Goal: Information Seeking & Learning: Learn about a topic

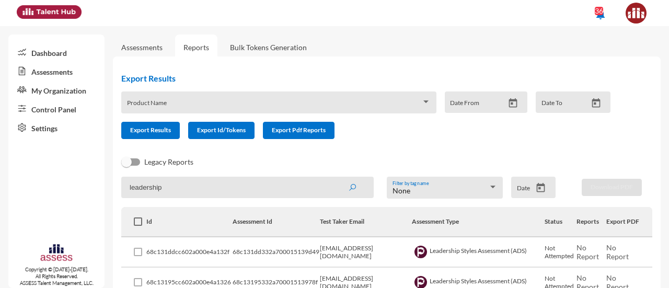
click at [142, 42] on link "Assessments" at bounding box center [142, 48] width 58 height 26
click at [191, 99] on div "Product Name" at bounding box center [279, 105] width 304 height 16
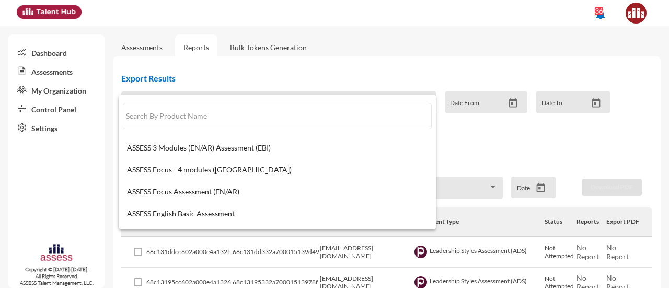
click at [53, 210] on div at bounding box center [334, 144] width 669 height 288
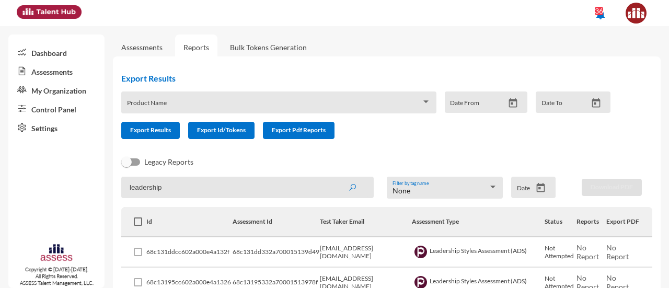
click at [235, 184] on input "leadership" at bounding box center [247, 187] width 253 height 21
click at [336, 178] on button "submit" at bounding box center [352, 187] width 33 height 19
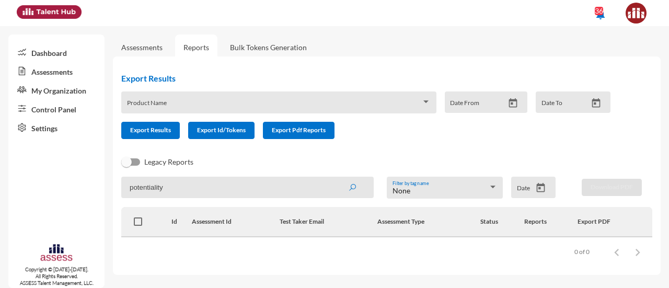
click at [249, 191] on input "potentiality" at bounding box center [247, 187] width 253 height 21
click at [336, 178] on button "submit" at bounding box center [352, 187] width 33 height 19
type input "potentia"
click at [336, 178] on button "submit" at bounding box center [352, 187] width 33 height 19
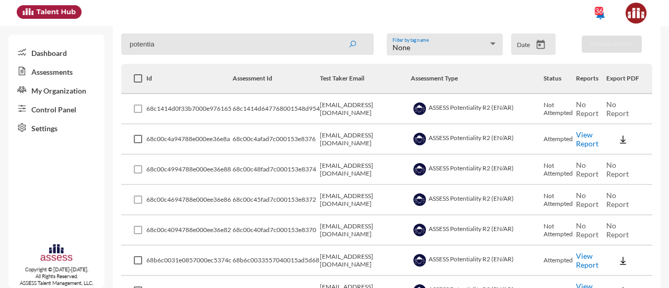
scroll to position [145, 0]
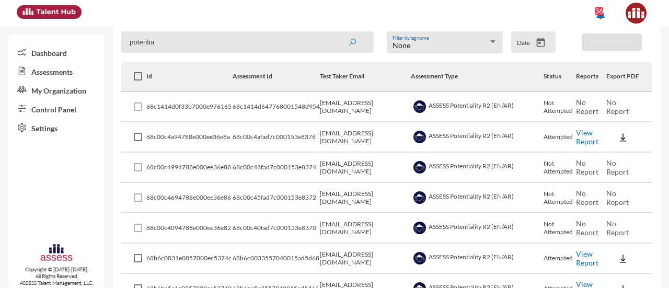
click at [585, 137] on link "View Report" at bounding box center [587, 137] width 22 height 18
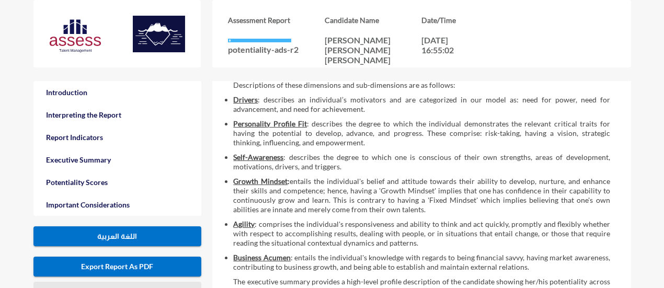
scroll to position [273, 0]
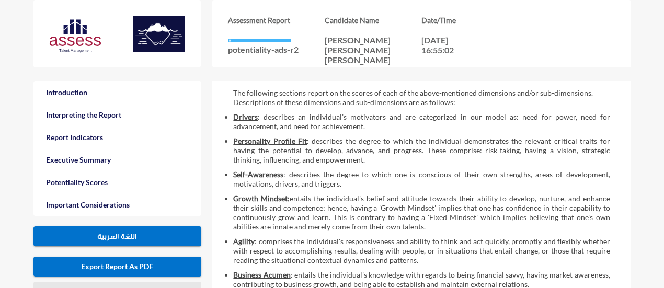
drag, startPoint x: 263, startPoint y: 117, endPoint x: 489, endPoint y: 126, distance: 226.6
click at [489, 126] on li "Drivers : describes an individual’s motivators and are categorized in our model…" at bounding box center [421, 121] width 377 height 19
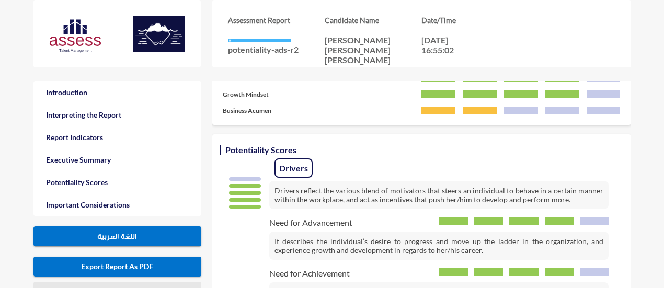
scroll to position [706, 0]
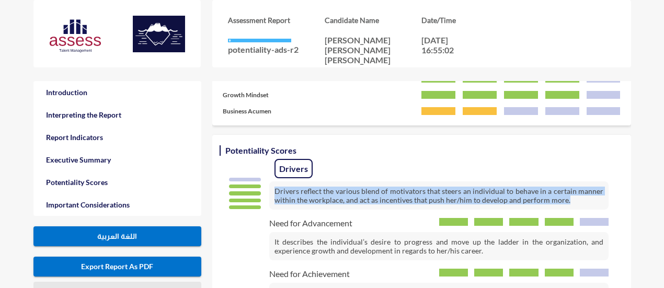
drag, startPoint x: 273, startPoint y: 190, endPoint x: 567, endPoint y: 200, distance: 294.1
click at [567, 200] on p "Drivers reflect the various blend of motivators that steers an individual to be…" at bounding box center [438, 195] width 339 height 28
copy p "Drivers reflect the various blend of motivators that steers an individual to be…"
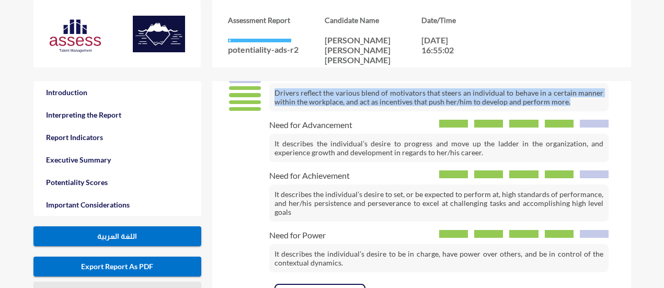
scroll to position [842, 0]
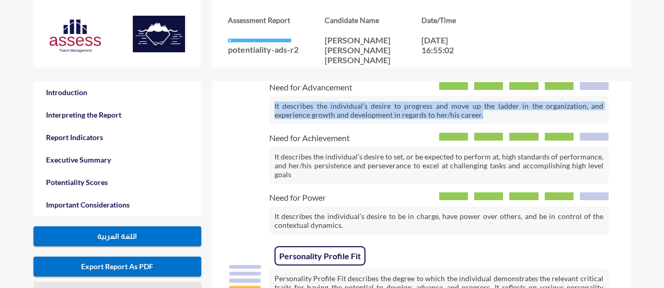
drag, startPoint x: 274, startPoint y: 104, endPoint x: 498, endPoint y: 116, distance: 224.2
click at [498, 116] on p "It describes the individual’s desire to progress and move up the ladder in the …" at bounding box center [439, 110] width 340 height 28
copy p "It describes the individual’s desire to progress and move up the ladder in the …"
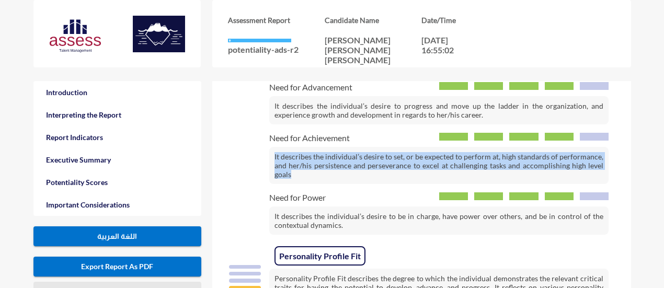
drag, startPoint x: 269, startPoint y: 150, endPoint x: 313, endPoint y: 180, distance: 53.1
click at [313, 180] on p "It describes the individual’s desire to set, or be expected to perform at, high…" at bounding box center [439, 165] width 340 height 37
copy p "It describes the individual’s desire to set, or be expected to perform at, high…"
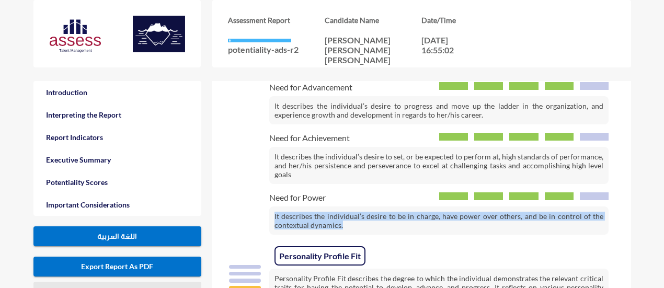
drag, startPoint x: 275, startPoint y: 212, endPoint x: 367, endPoint y: 221, distance: 93.0
click at [367, 221] on p "It describes the individual’s desire to be in charge, have power over others, a…" at bounding box center [439, 221] width 340 height 28
copy p "It describes the individual’s desire to be in charge, have power over others, a…"
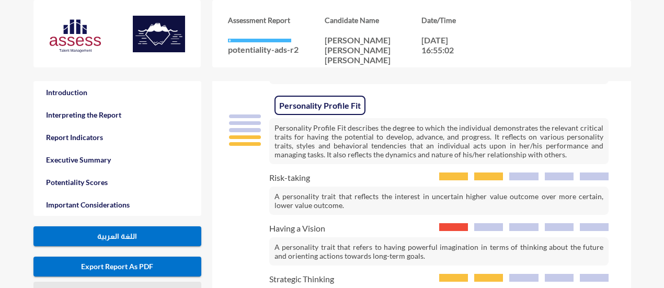
scroll to position [995, 0]
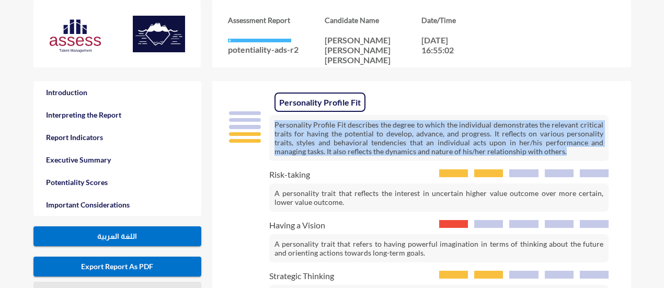
drag, startPoint x: 276, startPoint y: 122, endPoint x: 554, endPoint y: 160, distance: 280.9
click at [554, 160] on div "Personality Profile Fit Personality Profile Fit describes the degree to which t…" at bounding box center [422, 251] width 398 height 325
copy p "Personality Profile Fit describes the degree to which the individual demonstrat…"
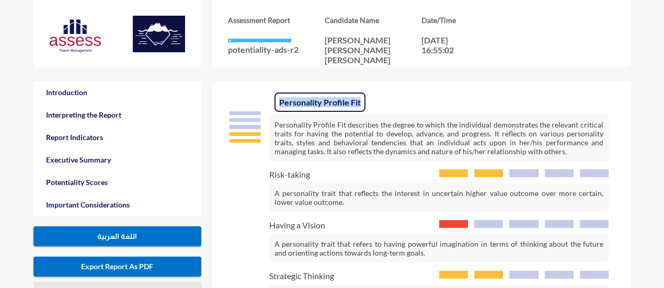
drag, startPoint x: 361, startPoint y: 97, endPoint x: 277, endPoint y: 101, distance: 83.8
click at [277, 101] on span "Personality Profile Fit" at bounding box center [320, 102] width 91 height 19
copy span "Personality Profile Fit"
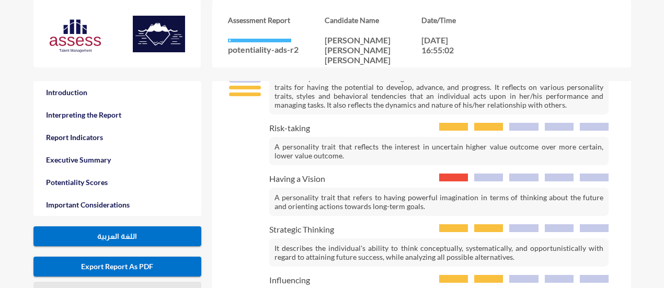
scroll to position [1042, 0]
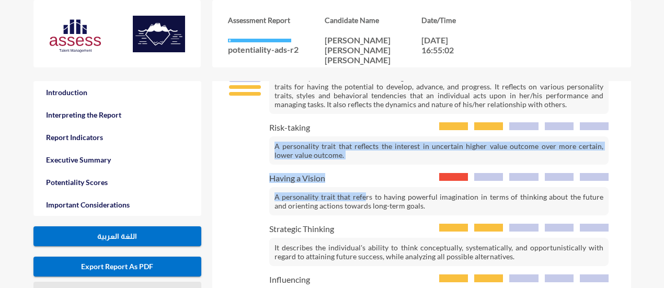
drag, startPoint x: 364, startPoint y: 181, endPoint x: 275, endPoint y: 143, distance: 96.8
click at [275, 143] on div "Personality Profile Fit Personality Profile Fit describes the degree to which t…" at bounding box center [422, 204] width 398 height 325
click at [275, 143] on p "A personality trait that reflects the interest in uncertain higher value outcom…" at bounding box center [439, 151] width 340 height 28
drag, startPoint x: 275, startPoint y: 143, endPoint x: 340, endPoint y: 158, distance: 67.6
click at [340, 158] on p "A personality trait that reflects the interest in uncertain higher value outcom…" at bounding box center [439, 151] width 340 height 28
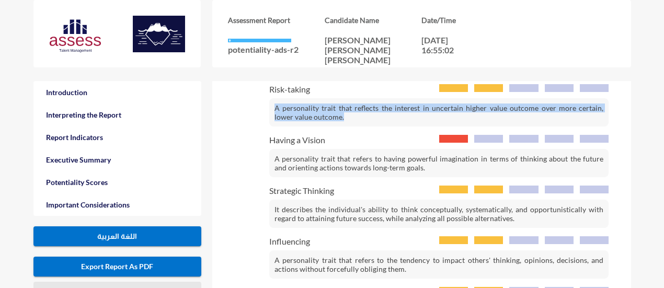
scroll to position [1083, 0]
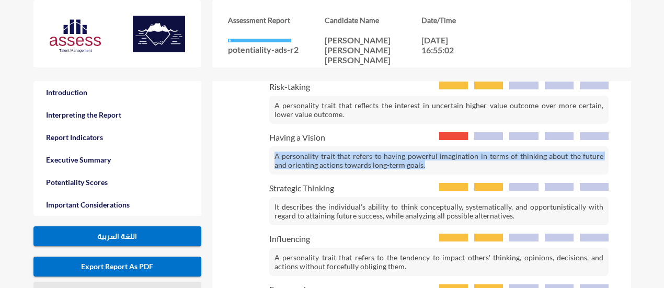
drag, startPoint x: 271, startPoint y: 153, endPoint x: 422, endPoint y: 167, distance: 150.8
click at [422, 167] on p "A personality trait that refers to having powerful imagination in terms of thin…" at bounding box center [439, 160] width 340 height 28
copy p "A personality trait that refers to having powerful imagination in terms of thin…"
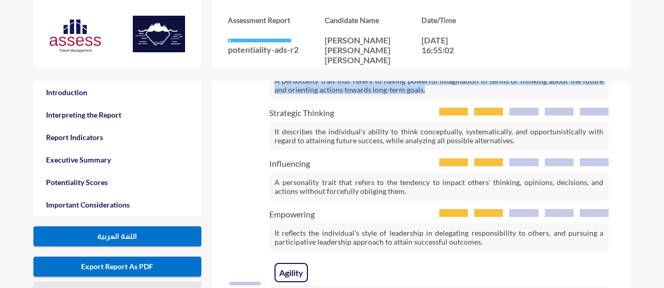
scroll to position [1159, 0]
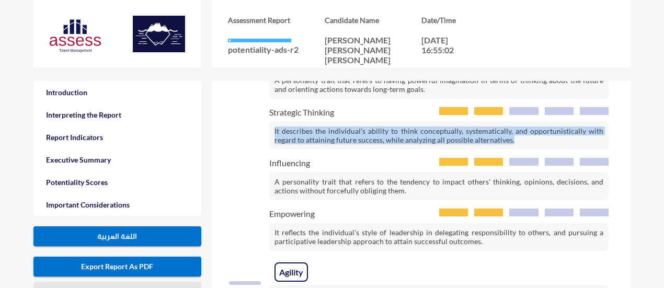
drag, startPoint x: 274, startPoint y: 128, endPoint x: 555, endPoint y: 141, distance: 281.7
click at [555, 141] on p "It describes the individual's ability to think conceptually, systematically, an…" at bounding box center [439, 135] width 340 height 28
copy p "It describes the individual's ability to think conceptually, systematically, an…"
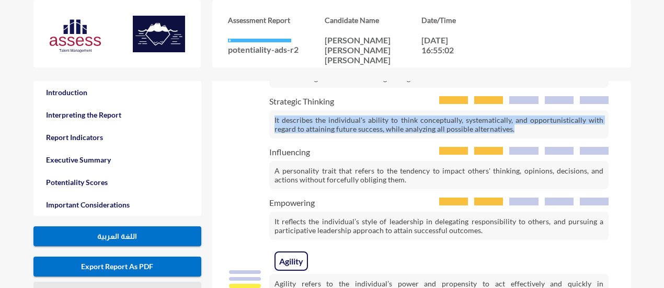
scroll to position [1171, 0]
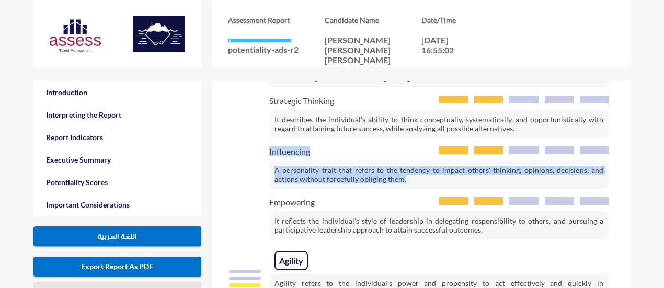
drag, startPoint x: 415, startPoint y: 180, endPoint x: 264, endPoint y: 165, distance: 151.9
click at [264, 165] on div "Influencing A personality trait that refers to the tendency to impact others' t…" at bounding box center [420, 167] width 378 height 42
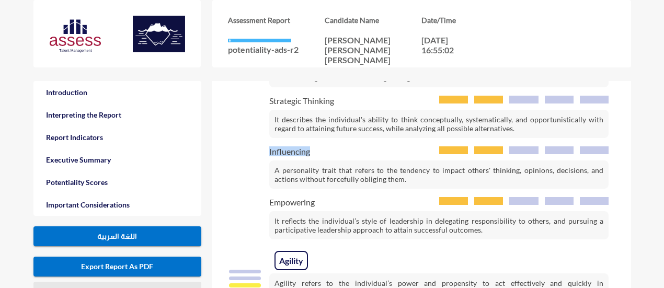
drag, startPoint x: 264, startPoint y: 165, endPoint x: 276, endPoint y: 166, distance: 12.1
click at [276, 166] on div "Influencing A personality trait that refers to the tendency to impact others' t…" at bounding box center [420, 167] width 378 height 42
click at [276, 166] on p "A personality trait that refers to the tendency to impact others' thinking, opi…" at bounding box center [439, 175] width 340 height 28
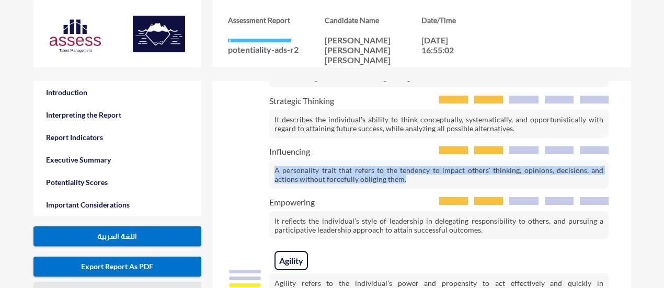
drag, startPoint x: 276, startPoint y: 166, endPoint x: 433, endPoint y: 177, distance: 157.3
click at [433, 177] on p "A personality trait that refers to the tendency to impact others' thinking, opi…" at bounding box center [439, 175] width 340 height 28
copy p "A personality trait that refers to the tendency to impact others' thinking, opi…"
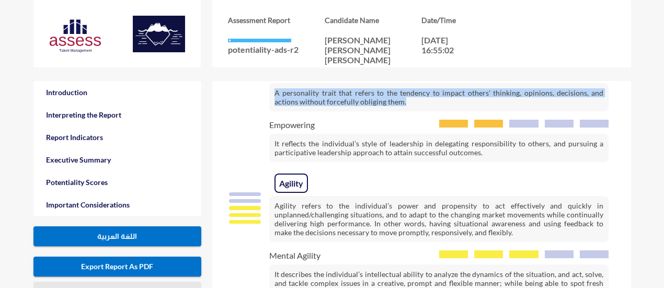
scroll to position [1254, 0]
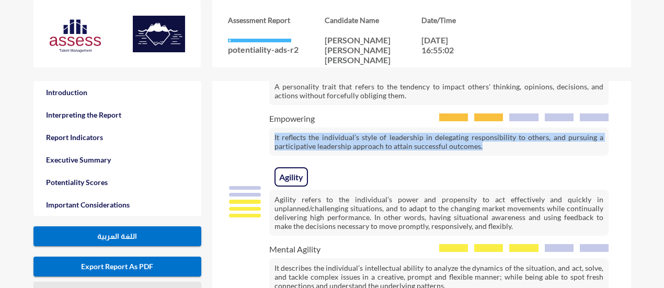
drag, startPoint x: 274, startPoint y: 131, endPoint x: 526, endPoint y: 146, distance: 252.5
click at [526, 146] on p "It reflects the individual’s style of leadership in delegating responsibility t…" at bounding box center [439, 142] width 340 height 28
copy p "It reflects the individual’s style of leadership in delegating responsibility t…"
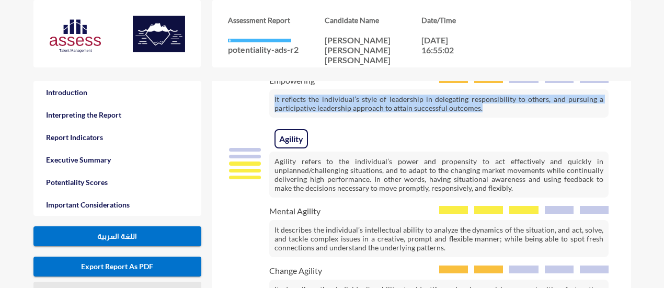
scroll to position [1293, 0]
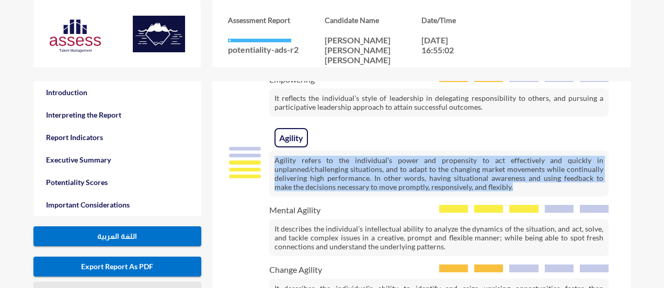
drag, startPoint x: 275, startPoint y: 158, endPoint x: 530, endPoint y: 187, distance: 257.4
click at [530, 187] on p "Agility refers to the individual’s power and propensity to act effectively and …" at bounding box center [438, 174] width 339 height 46
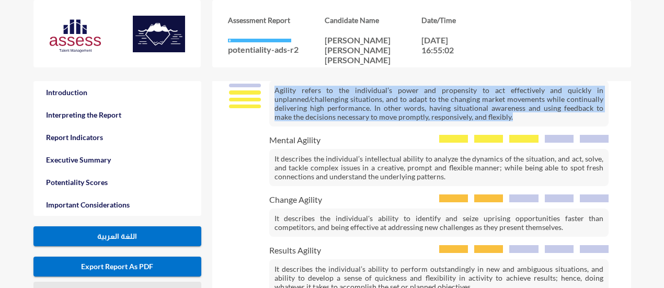
scroll to position [1366, 0]
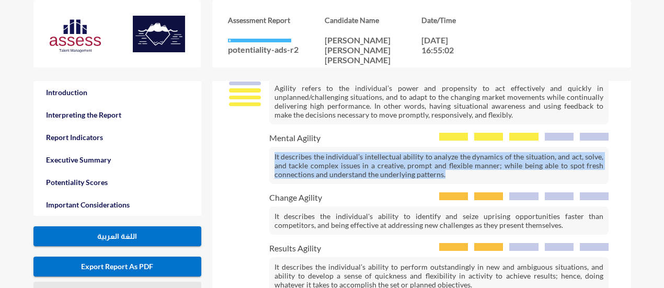
drag, startPoint x: 271, startPoint y: 152, endPoint x: 458, endPoint y: 173, distance: 187.9
click at [458, 173] on p "It describes the individual’s intellectual ability to analyze the dynamics of t…" at bounding box center [439, 165] width 340 height 37
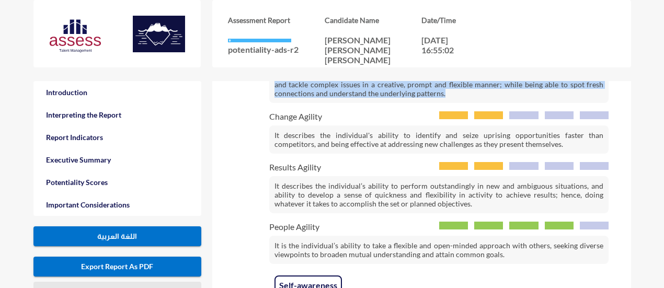
scroll to position [1447, 0]
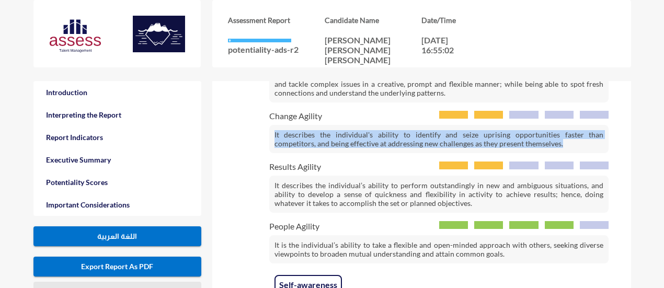
drag, startPoint x: 271, startPoint y: 125, endPoint x: 572, endPoint y: 148, distance: 301.6
click at [572, 148] on p "It describes the individual's ability to identify and seize uprising opportunit…" at bounding box center [439, 139] width 340 height 28
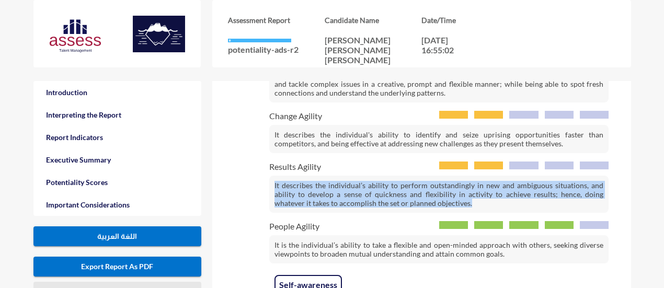
drag, startPoint x: 273, startPoint y: 182, endPoint x: 530, endPoint y: 205, distance: 257.8
click at [530, 205] on p "It describes the individual’s ability to perform outstandingly in new and ambig…" at bounding box center [439, 194] width 340 height 37
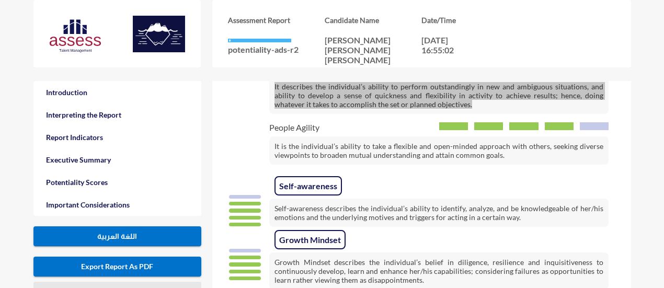
scroll to position [1547, 0]
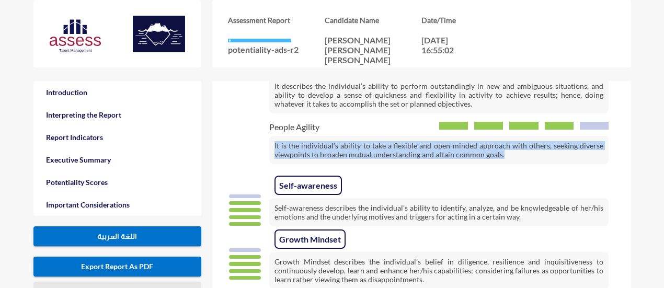
drag, startPoint x: 272, startPoint y: 140, endPoint x: 538, endPoint y: 157, distance: 266.3
click at [538, 157] on p "It is the individual’s ability to take a flexible and open-minded approach with…" at bounding box center [439, 150] width 340 height 28
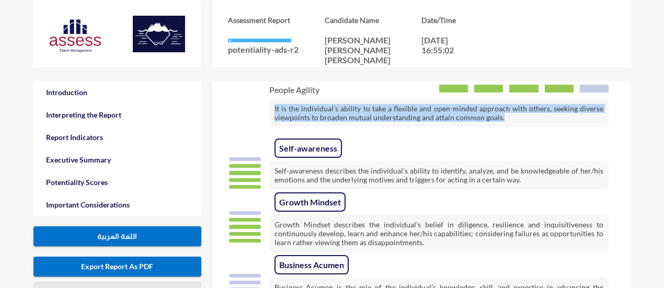
scroll to position [1561, 0]
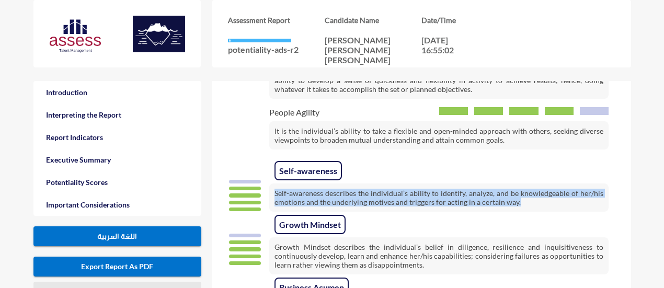
drag, startPoint x: 270, startPoint y: 187, endPoint x: 546, endPoint y: 202, distance: 275.6
click at [546, 202] on p "Self-awareness describes the individual’s ability to identify, analyze, and be …" at bounding box center [438, 198] width 339 height 28
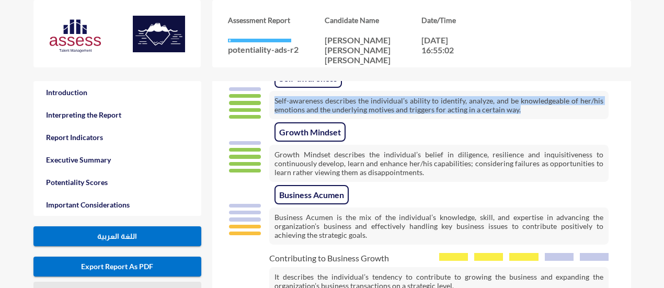
scroll to position [1656, 0]
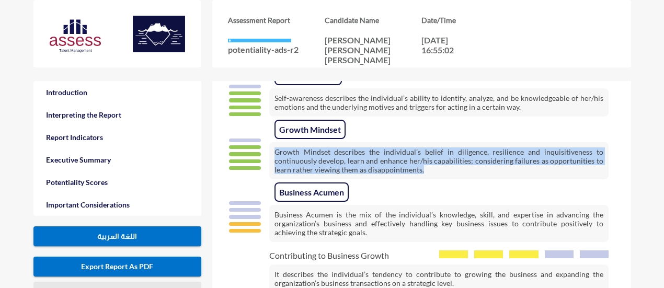
drag, startPoint x: 275, startPoint y: 143, endPoint x: 524, endPoint y: 170, distance: 249.9
click at [524, 170] on p "Growth Mindset describes the individual’s belief in diligence, resilience and i…" at bounding box center [438, 160] width 339 height 37
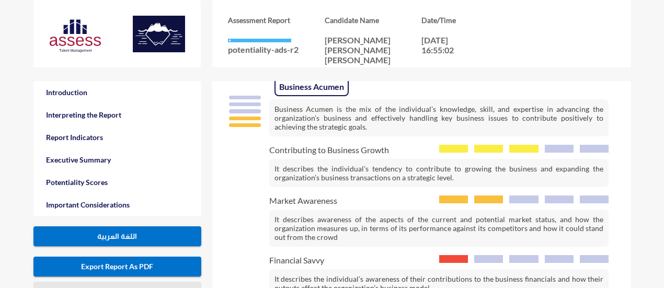
scroll to position [1768, 0]
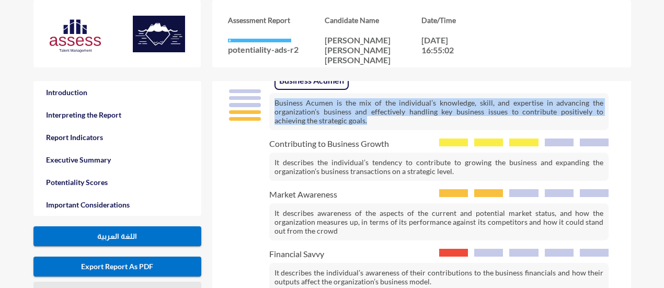
drag, startPoint x: 271, startPoint y: 98, endPoint x: 358, endPoint y: 117, distance: 89.0
click at [358, 117] on p "Business Acumen is the mix of the individual’s knowledge, skill, and expertise …" at bounding box center [438, 111] width 339 height 37
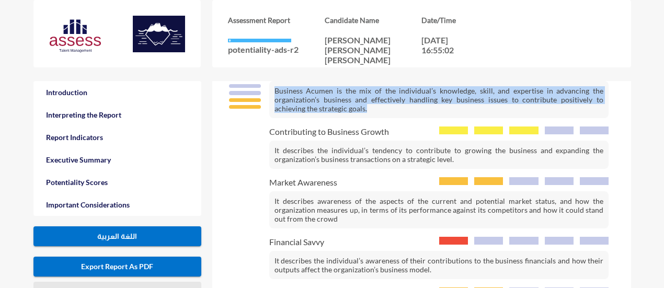
scroll to position [1779, 0]
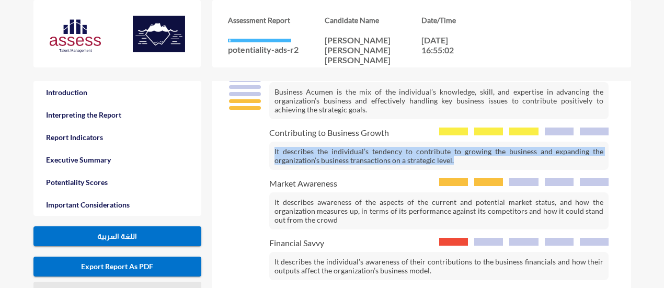
drag, startPoint x: 272, startPoint y: 149, endPoint x: 494, endPoint y: 165, distance: 222.4
click at [494, 165] on div "Business Acumen Business Acumen is the mix of the individual’s knowledge, skill…" at bounding box center [422, 193] width 398 height 275
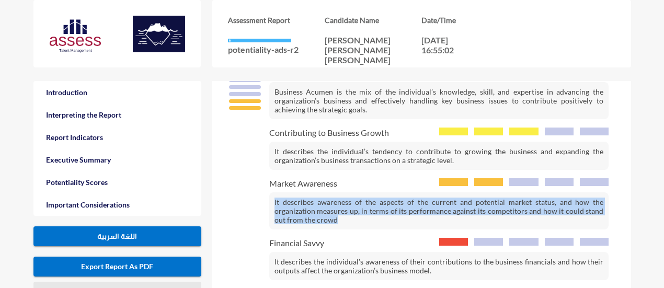
drag, startPoint x: 273, startPoint y: 198, endPoint x: 371, endPoint y: 219, distance: 100.4
click at [371, 219] on p "It describes awareness of the aspects of the current and potential market statu…" at bounding box center [439, 210] width 340 height 37
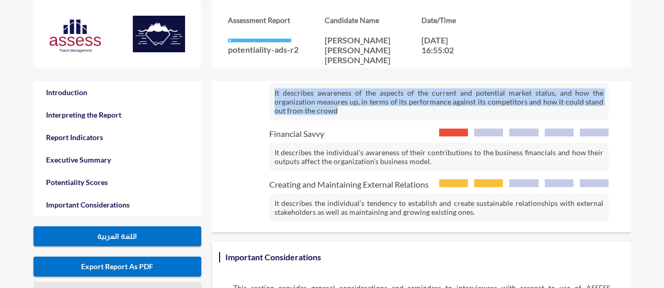
scroll to position [1891, 0]
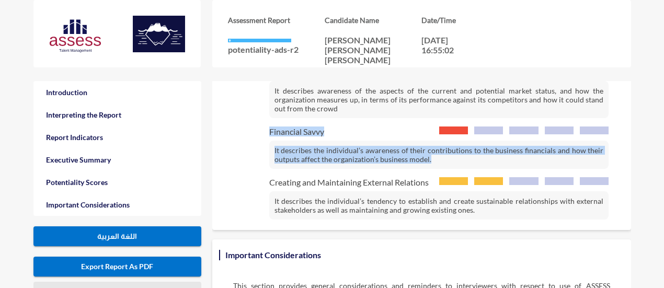
drag, startPoint x: 268, startPoint y: 145, endPoint x: 450, endPoint y: 154, distance: 182.3
click at [450, 154] on div "Financial Savvy It describes the individual’s awareness of their contributions …" at bounding box center [420, 148] width 378 height 42
click at [450, 154] on p "It describes the individual’s awareness of their contributions to the business …" at bounding box center [439, 155] width 340 height 28
drag, startPoint x: 450, startPoint y: 154, endPoint x: 271, endPoint y: 144, distance: 178.7
click at [271, 144] on p "It describes the individual’s awareness of their contributions to the business …" at bounding box center [439, 155] width 340 height 28
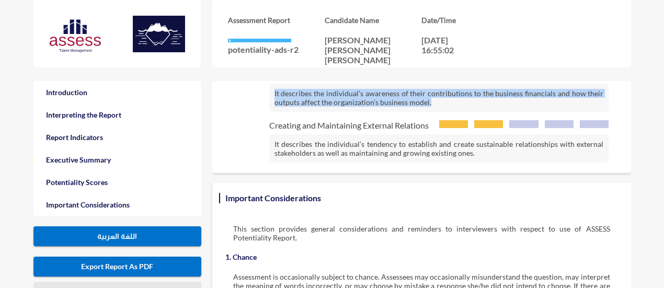
scroll to position [1948, 0]
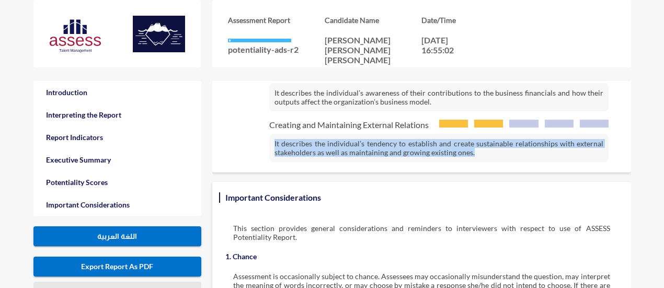
drag, startPoint x: 270, startPoint y: 140, endPoint x: 475, endPoint y: 149, distance: 205.2
click at [475, 149] on p "It describes the individual’s tendency to establish and create sustainable rela…" at bounding box center [439, 148] width 340 height 28
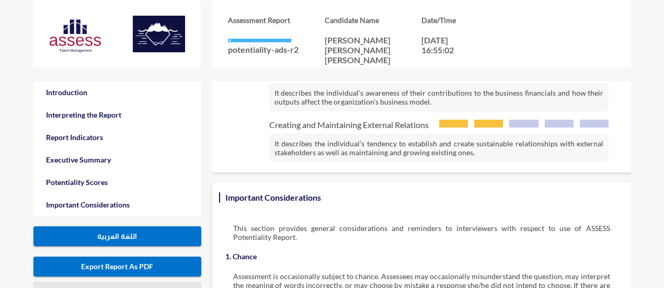
click at [117, 246] on div "اللغة العربية Export Report As PDF" at bounding box center [117, 246] width 168 height 61
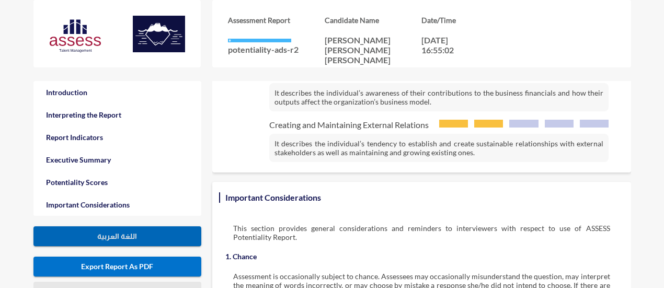
click at [108, 237] on span "اللغة العربية" at bounding box center [117, 236] width 40 height 8
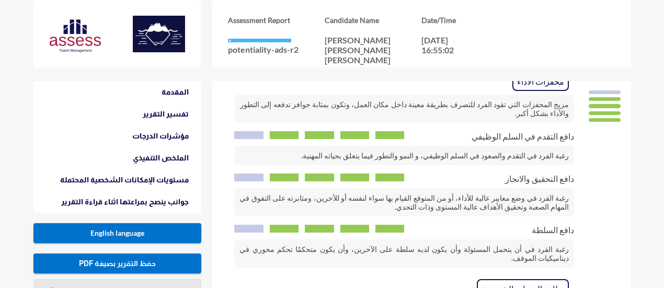
scroll to position [720, 0]
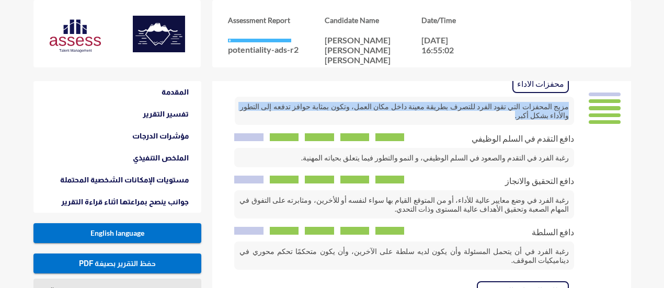
drag, startPoint x: 569, startPoint y: 128, endPoint x: 269, endPoint y: 127, distance: 299.7
click at [269, 125] on p "مزيج المحفزات التي تقود الفرد للتصرف بطريقة معينة داخل مكان العمل، وتكون بمثابة…" at bounding box center [404, 111] width 339 height 28
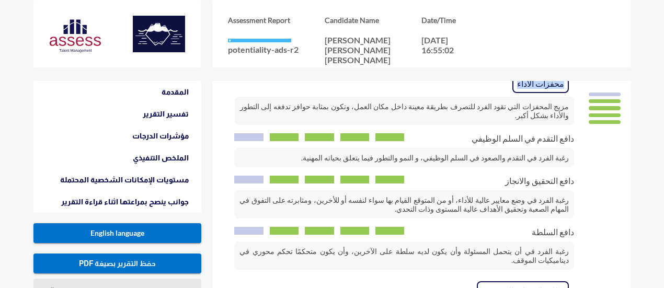
drag, startPoint x: 564, startPoint y: 101, endPoint x: 519, endPoint y: 105, distance: 45.7
click at [519, 97] on div "محفزات الأداء" at bounding box center [402, 84] width 343 height 26
drag, startPoint x: 576, startPoint y: 150, endPoint x: 490, endPoint y: 152, distance: 86.8
click at [490, 152] on div "دافع التقدم في السلم الوظيفي رغبة الفرد في التقدم والصعود في السلم الوظيفي، و ا…" at bounding box center [423, 150] width 378 height 34
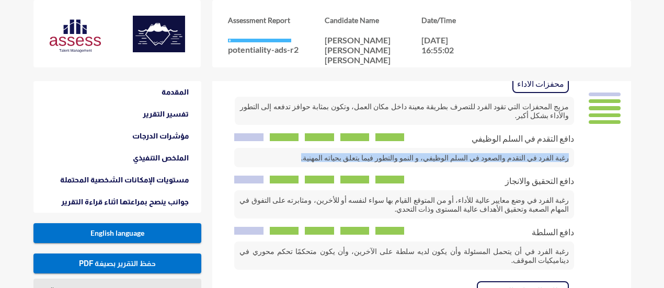
drag, startPoint x: 568, startPoint y: 167, endPoint x: 339, endPoint y: 167, distance: 228.6
click at [339, 167] on p "رغبة الفرد في التقدم والصعود في السلم الوظيفي، و النمو والتطور فيما يتعلق بحيات…" at bounding box center [404, 157] width 340 height 19
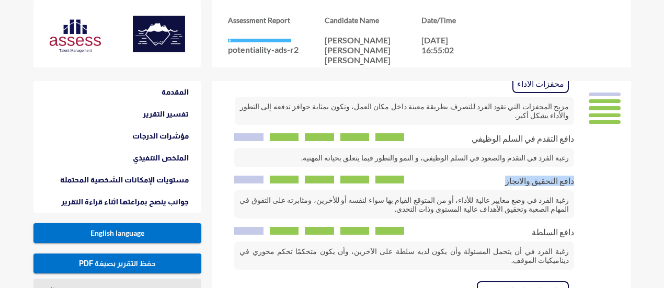
drag, startPoint x: 576, startPoint y: 193, endPoint x: 510, endPoint y: 194, distance: 65.9
click at [510, 194] on div "دافع التحقيق والانجاز رغبة الفرد في وضع معايير عالية للأداء، أو من المتوقع القي…" at bounding box center [423, 197] width 378 height 43
drag, startPoint x: 573, startPoint y: 209, endPoint x: 486, endPoint y: 226, distance: 89.1
click at [486, 219] on p "رغبة الفرد في وضع معايير عالية للأداء، أو من المتوقع القيام بها سواء لنفسه أو ل…" at bounding box center [404, 204] width 340 height 28
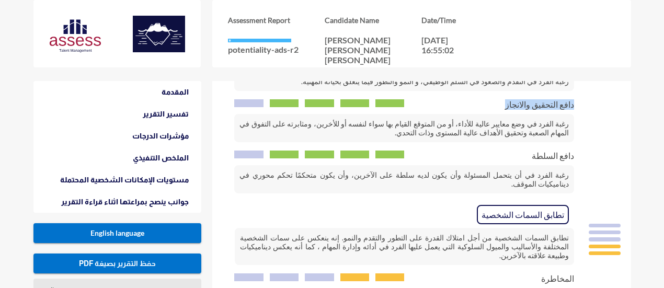
scroll to position [797, 0]
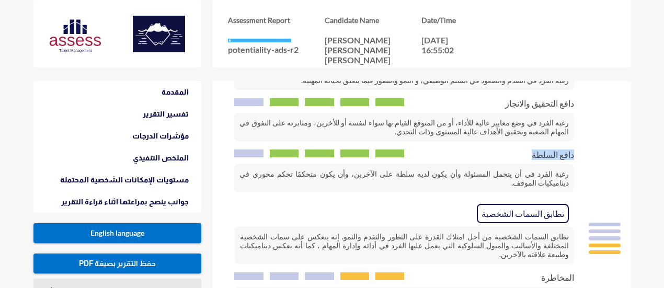
drag, startPoint x: 576, startPoint y: 167, endPoint x: 533, endPoint y: 169, distance: 43.5
click at [533, 169] on div "دافع السلطة رغبة الفرد في أن يتحمل المسئولة وأن يكون لديه سلطة على الآخرين، وأن…" at bounding box center [423, 171] width 378 height 43
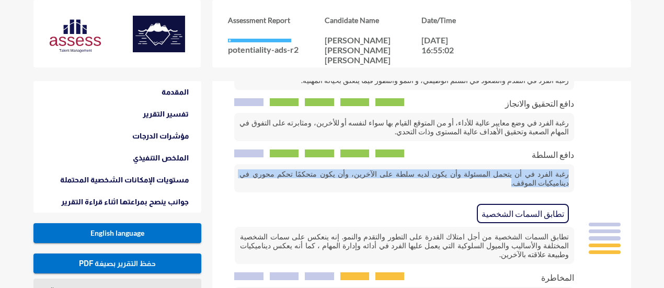
drag, startPoint x: 569, startPoint y: 190, endPoint x: 278, endPoint y: 183, distance: 291.4
click at [278, 183] on p "رغبة الفرد في أن يتحمل المسئولة وأن يكون لديه سلطة على الآخرين، وأن يكون متحكمً…" at bounding box center [404, 178] width 340 height 28
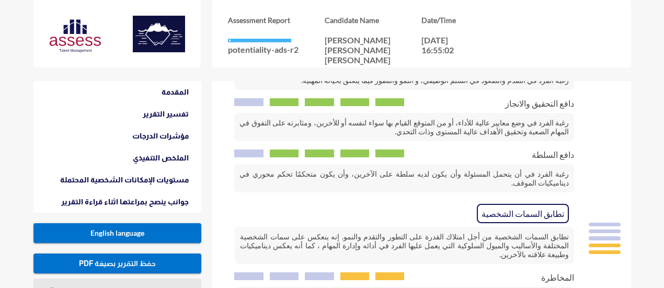
click at [564, 217] on span "تطابق السمات الشخصية" at bounding box center [523, 213] width 92 height 19
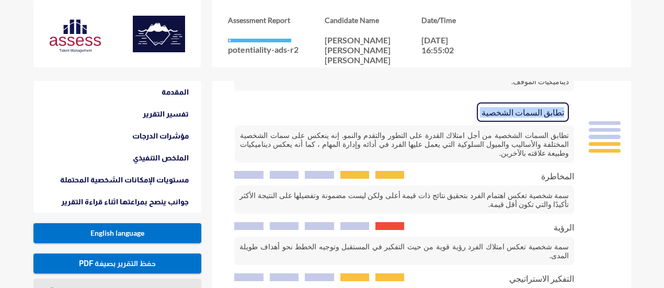
scroll to position [900, 0]
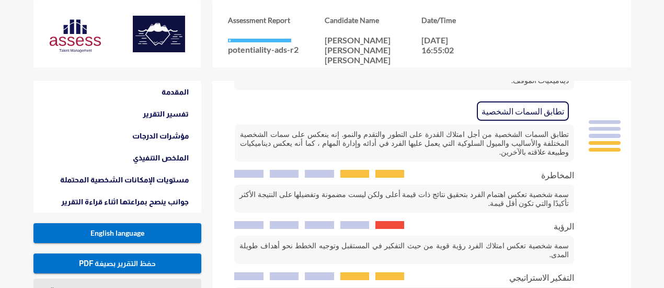
click at [479, 141] on p "تطابق السمات الشخصية من أجل امتلاك القدرة على التطور والتقدم والنمو. إنه ينعكس …" at bounding box center [404, 142] width 339 height 37
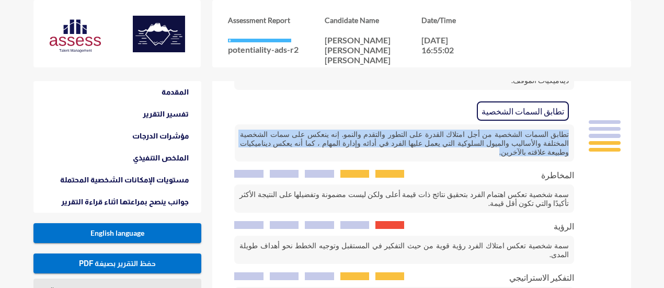
click at [479, 141] on p "تطابق السمات الشخصية من أجل امتلاك القدرة على التطور والتقدم والنمو. إنه ينعكس …" at bounding box center [404, 142] width 339 height 37
click at [575, 170] on div "المخاطرة سمة شخصية تعكس اهتمام الفرد بتحقيق نتائج ذات قيمة أعلى ولكن ليست مضمون…" at bounding box center [423, 191] width 378 height 43
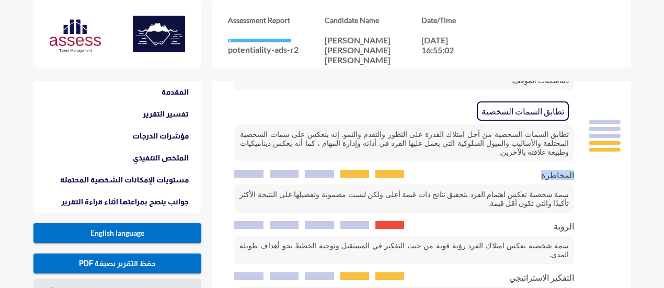
click at [575, 170] on div "المخاطرة سمة شخصية تعكس اهتمام الفرد بتحقيق نتائج ذات قيمة أعلى ولكن ليست مضمون…" at bounding box center [423, 191] width 378 height 43
click at [539, 193] on p "سمة شخصية تعكس اهتمام الفرد بتحقيق نتائج ذات قيمة أعلى ولكن ليست مضمونة وتفضيله…" at bounding box center [404, 199] width 340 height 28
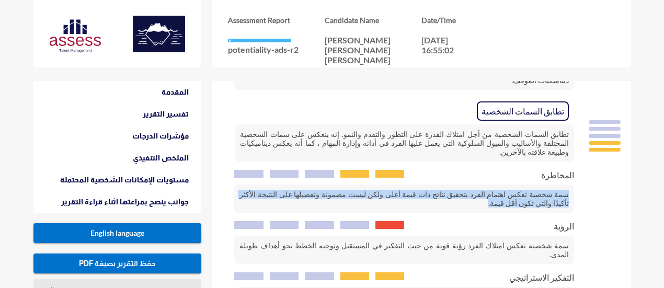
click at [539, 193] on p "سمة شخصية تعكس اهتمام الفرد بتحقيق نتائج ذات قيمة أعلى ولكن ليست مضمونة وتفضيله…" at bounding box center [404, 199] width 340 height 28
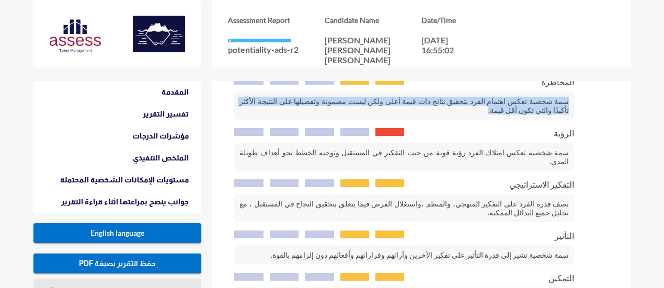
scroll to position [993, 0]
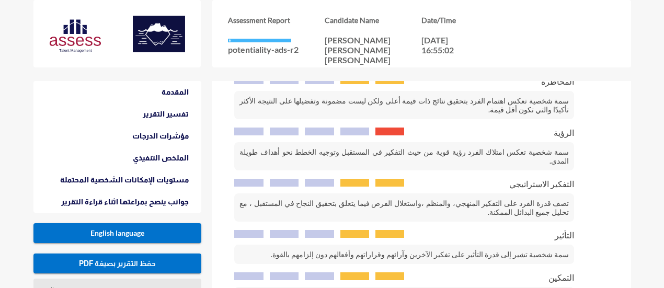
click at [564, 128] on span "الرؤية" at bounding box center [564, 133] width 20 height 10
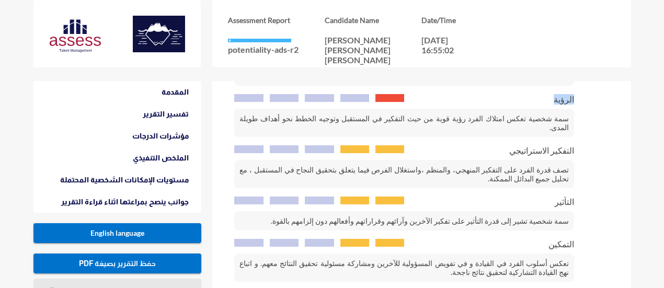
scroll to position [1026, 0]
click at [537, 110] on p "سمة شخصية تعكس امتلاك الفرد رؤية قوية من حيث التفكير في المستقبل وتوجيه الخطط ن…" at bounding box center [404, 123] width 340 height 28
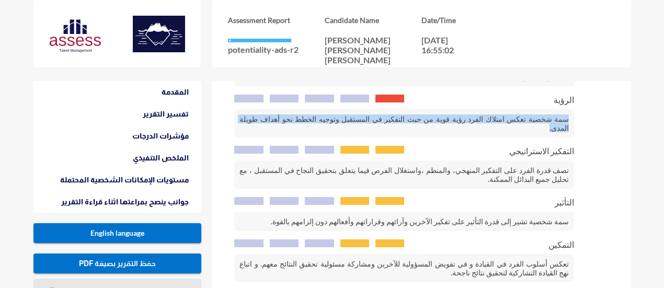
click at [537, 110] on p "سمة شخصية تعكس امتلاك الفرد رؤية قوية من حيث التفكير في المستقبل وتوجيه الخطط ن…" at bounding box center [404, 123] width 340 height 28
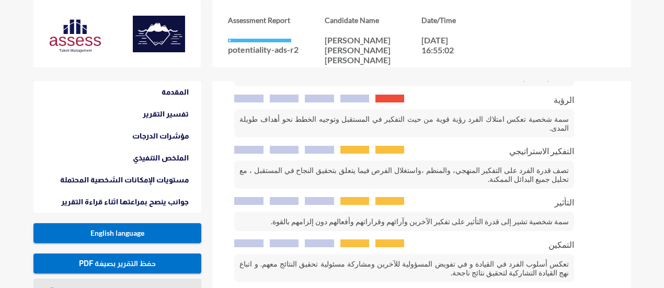
click at [558, 146] on span "التفكير الاستراتيجي" at bounding box center [541, 151] width 65 height 10
click at [530, 161] on p "تصف قدرة الفرد على التفكير المنهجي، والمنظم ،واستغلال الفرص فيما يتعلق بتحقيق ا…" at bounding box center [404, 175] width 340 height 28
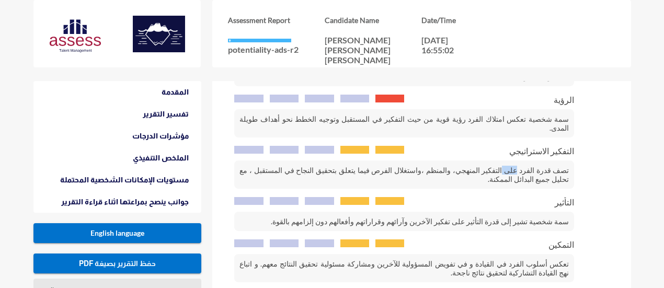
click at [530, 161] on p "تصف قدرة الفرد على التفكير المنهجي، والمنظم ،واستغلال الفرص فيما يتعلق بتحقيق ا…" at bounding box center [404, 175] width 340 height 28
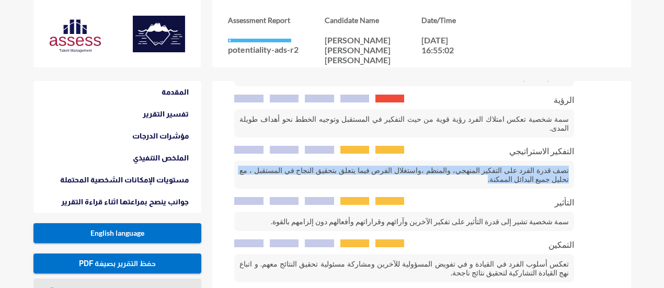
click at [530, 161] on p "تصف قدرة الفرد على التفكير المنهجي، والمنظم ،واستغلال الفرص فيما يتعلق بتحقيق ا…" at bounding box center [404, 175] width 340 height 28
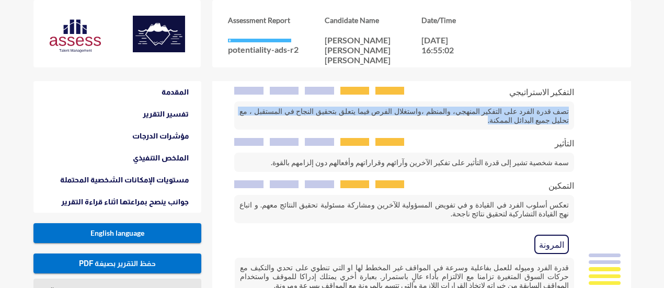
scroll to position [1088, 0]
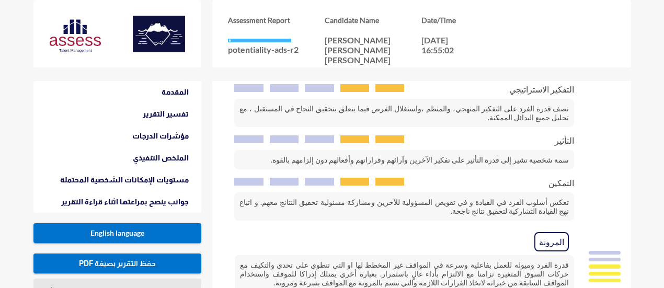
click at [567, 135] on span "التأثير" at bounding box center [564, 140] width 19 height 10
click at [549, 150] on p "سمة شخصية تشير إلى قدرة التأثير على تفكير الآخرين وآرائهم وقراراتهم وأفعالهم دو…" at bounding box center [404, 159] width 340 height 19
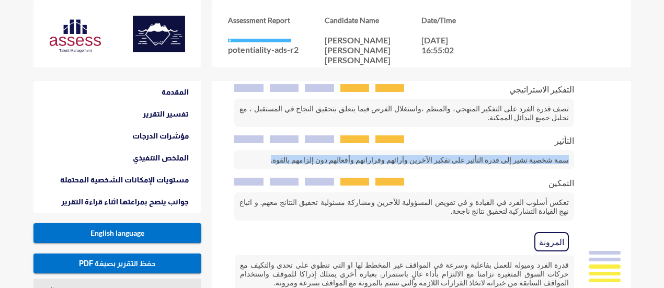
click at [549, 150] on p "سمة شخصية تشير إلى قدرة التأثير على تفكير الآخرين وآرائهم وقراراتهم وأفعالهم دو…" at bounding box center [404, 159] width 340 height 19
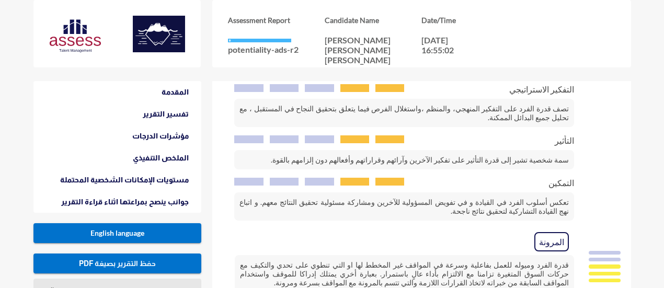
click at [551, 192] on p "تعكس أسلوب الفرد في القيادة و في تفويض المسؤولية للآخرين ومشاركة مسئولية تحقيق …" at bounding box center [404, 206] width 340 height 28
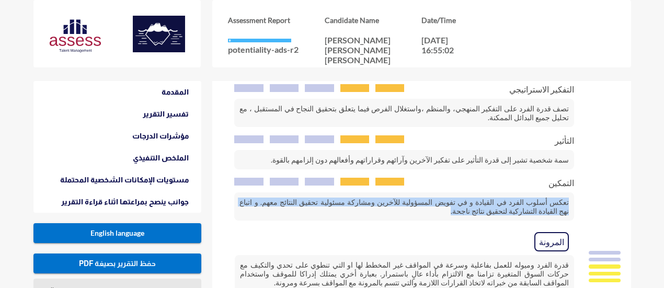
click at [551, 192] on p "تعكس أسلوب الفرد في القيادة و في تفويض المسؤولية للآخرين ومشاركة مسئولية تحقيق …" at bounding box center [404, 206] width 340 height 28
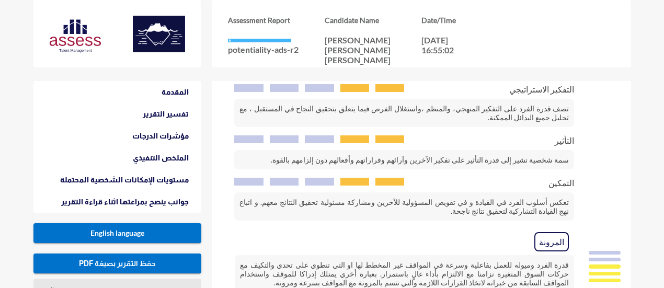
click at [563, 178] on span "التمكين" at bounding box center [562, 183] width 26 height 10
click at [560, 232] on span "المرونة" at bounding box center [552, 241] width 35 height 19
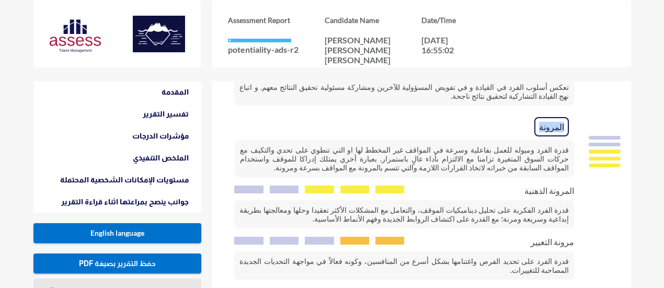
scroll to position [1204, 0]
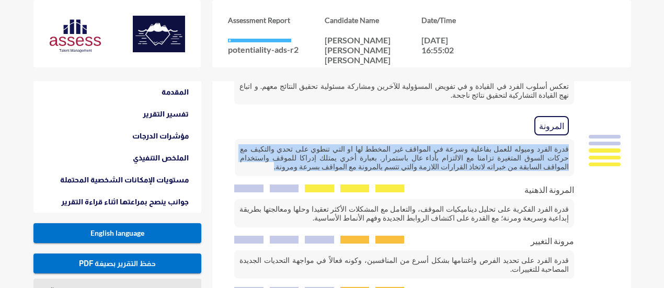
drag, startPoint x: 569, startPoint y: 121, endPoint x: 494, endPoint y: 144, distance: 78.4
click at [494, 144] on p "قدرة الفرد وميوله للعمل بفاعلية وسرعة في المواقف غير المخطط لها او التي تنطوي ع…" at bounding box center [404, 157] width 339 height 37
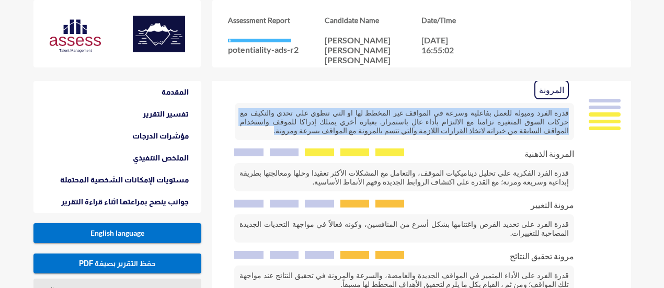
scroll to position [1241, 0]
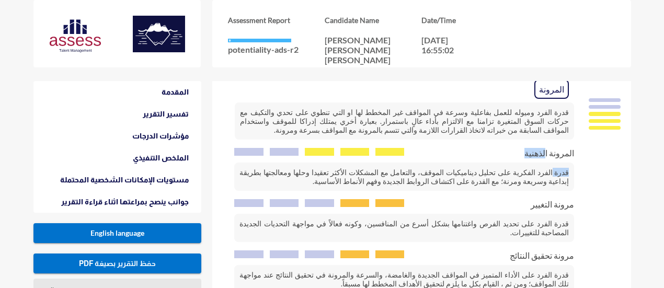
drag, startPoint x: 558, startPoint y: 135, endPoint x: 549, endPoint y: 126, distance: 12.6
click at [549, 148] on div "المرونة الذهنية قدرة الفرد الفكرية على تحليل ديناميكيات الموقف، والتعامل مع الم…" at bounding box center [404, 169] width 340 height 43
click at [549, 148] on span "المرونة الذهنية" at bounding box center [550, 153] width 50 height 10
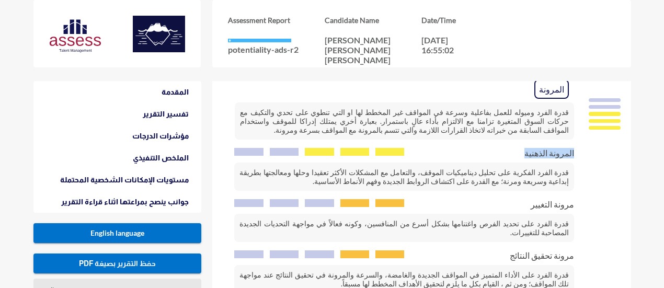
click at [549, 148] on span "المرونة الذهنية" at bounding box center [550, 153] width 50 height 10
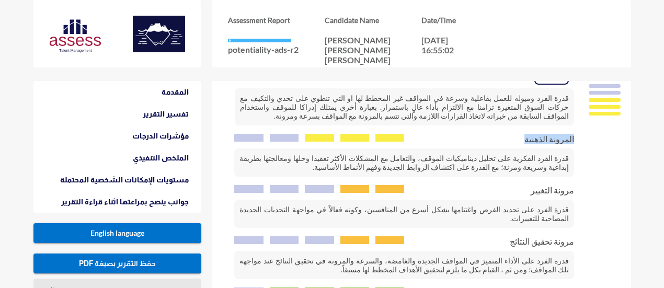
scroll to position [1255, 0]
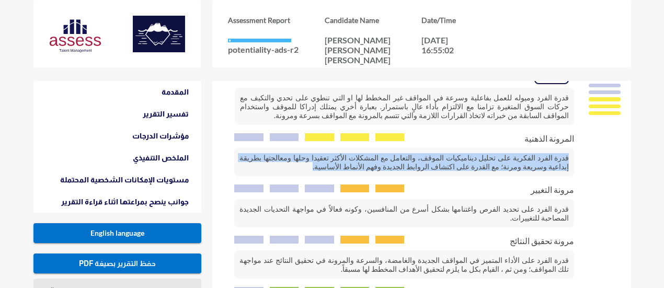
drag, startPoint x: 572, startPoint y: 130, endPoint x: 430, endPoint y: 143, distance: 142.9
click at [430, 148] on p "قدرة الفرد الفكرية على تحليل ديناميكيات الموقف، والتعامل مع المشكلات الأكثر تعق…" at bounding box center [404, 162] width 340 height 28
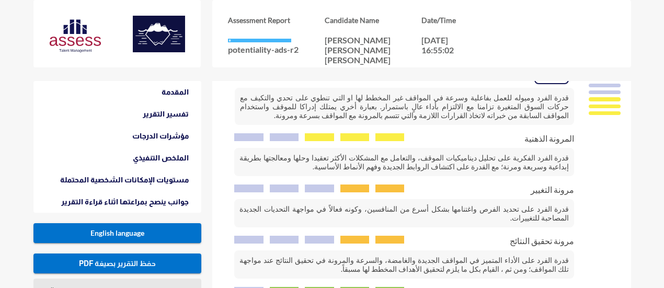
click at [573, 185] on span "مرونة التغيير" at bounding box center [552, 190] width 43 height 10
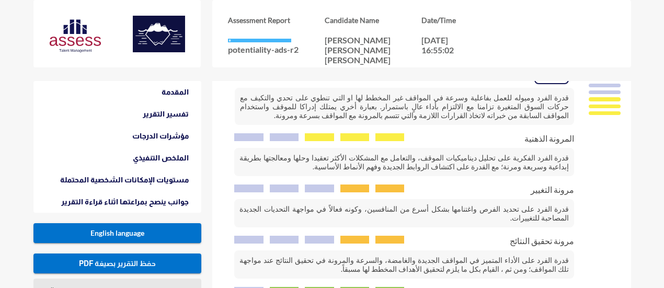
click at [542, 199] on p "قدرة الفرد على تحديد الفرص واغتنامها بشكل أسرع من المنافسين، وكونه فعالاً في مو…" at bounding box center [404, 213] width 340 height 28
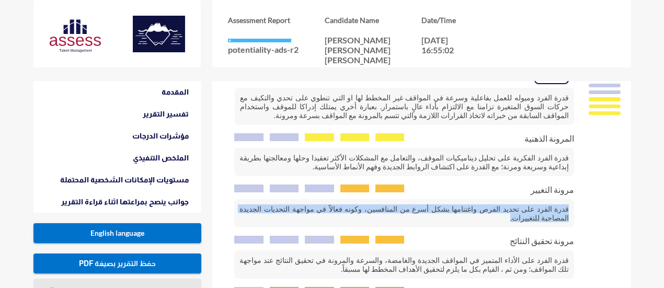
click at [542, 199] on p "قدرة الفرد على تحديد الفرص واغتنامها بشكل أسرع من المنافسين، وكونه فعالاً في مو…" at bounding box center [404, 213] width 340 height 28
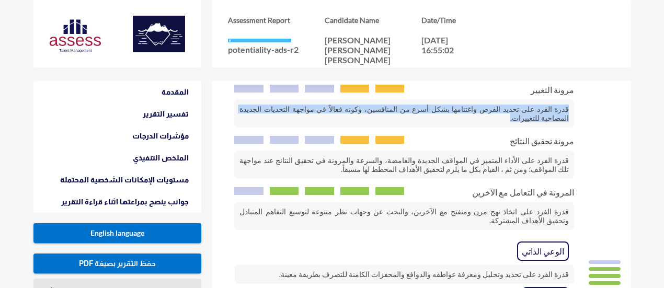
scroll to position [1356, 0]
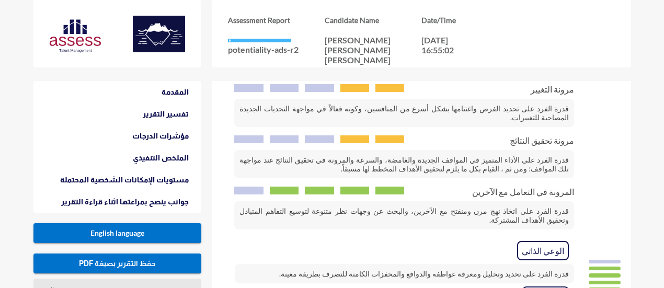
click at [537, 135] on span "مرونة تحقيق النتائج" at bounding box center [542, 140] width 64 height 10
click at [557, 150] on p "قدرة الفرد على الأداء المتميز في المواقف الجديدة والغامضة، والسرعة والمرونة في …" at bounding box center [404, 164] width 340 height 28
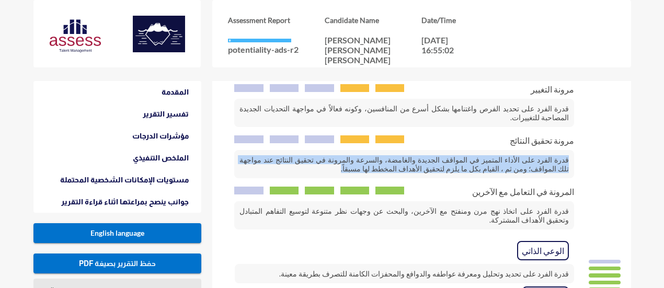
click at [557, 150] on p "قدرة الفرد على الأداء المتميز في المواقف الجديدة والغامضة، والسرعة والمرونة في …" at bounding box center [404, 164] width 340 height 28
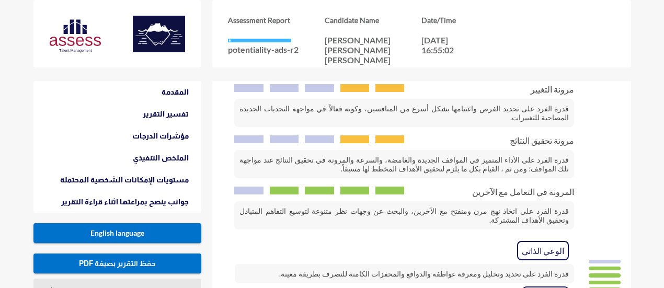
click at [560, 187] on span "المرونة في التعامل مع الآخرين" at bounding box center [523, 192] width 102 height 10
click at [558, 201] on p "قدرة الفرد على اتخاذ نهج مرن ومنفتح مع الآخرين، والبحث عن وجهات نظر متنوعة لتوس…" at bounding box center [404, 215] width 340 height 28
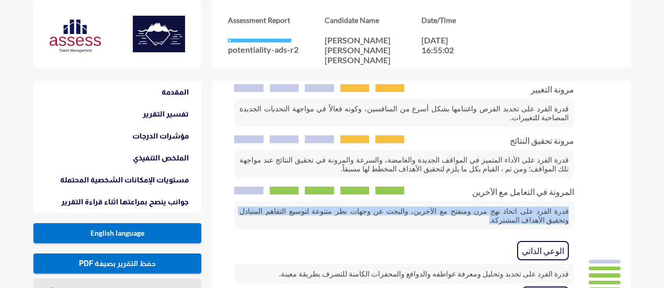
click at [558, 201] on p "قدرة الفرد على اتخاذ نهج مرن ومنفتح مع الآخرين، والبحث عن وجهات نظر متنوعة لتوس…" at bounding box center [404, 215] width 340 height 28
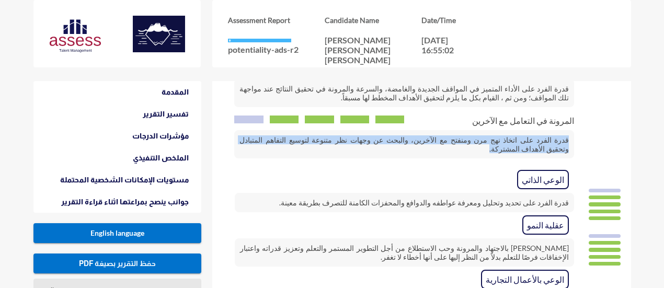
scroll to position [1427, 0]
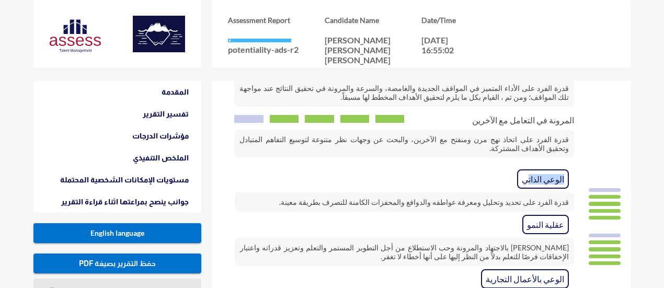
drag, startPoint x: 565, startPoint y: 138, endPoint x: 536, endPoint y: 138, distance: 28.8
click at [536, 169] on span "الوعي الذاتي" at bounding box center [543, 178] width 52 height 19
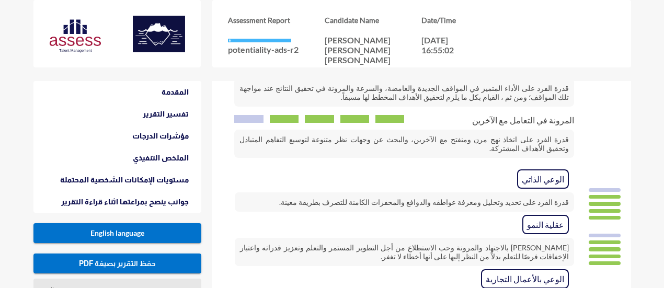
click at [554, 192] on p "قدرة الفرد على تحديد وتحليل ومعرفة عواطفه والدوافع والمحفزات الكامنة للتصرف بطر…" at bounding box center [404, 201] width 339 height 19
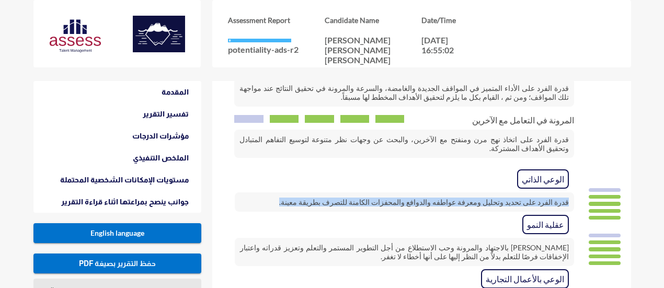
click at [554, 192] on p "قدرة الفرد على تحديد وتحليل ومعرفة عواطفه والدوافع والمحفزات الكامنة للتصرف بطر…" at bounding box center [404, 201] width 339 height 19
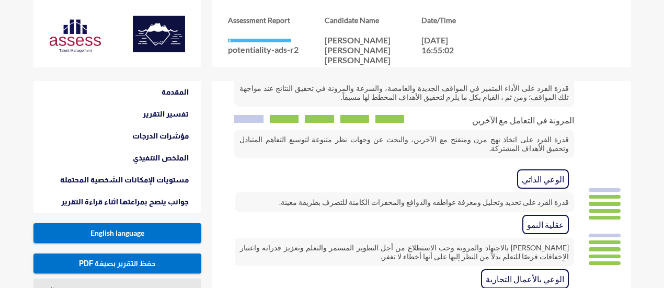
click at [554, 215] on span "عقلية النمو" at bounding box center [546, 224] width 47 height 19
click at [549, 238] on p "إيمان الفرد بالاجتهاد والمرونة وحب الاستطلاع من أجل التطوير المستمر والتعلم وتع…" at bounding box center [404, 252] width 339 height 28
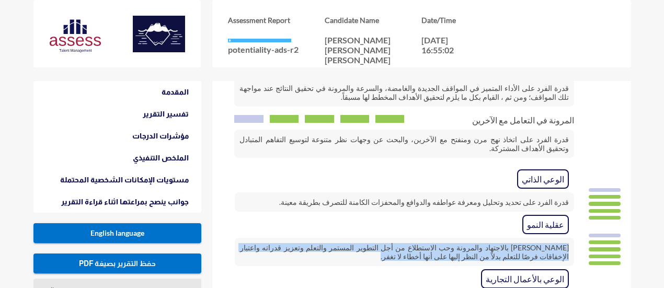
click at [549, 238] on p "إيمان الفرد بالاجتهاد والمرونة وحب الاستطلاع من أجل التطوير المستمر والتعلم وتع…" at bounding box center [404, 252] width 339 height 28
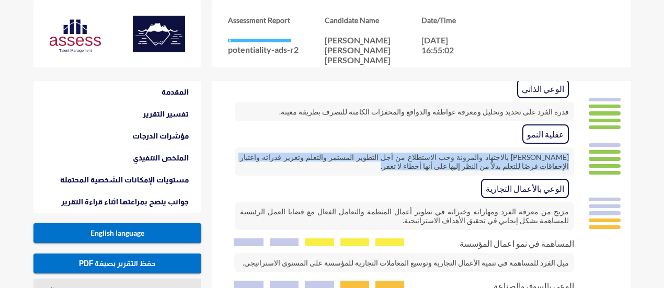
scroll to position [1518, 0]
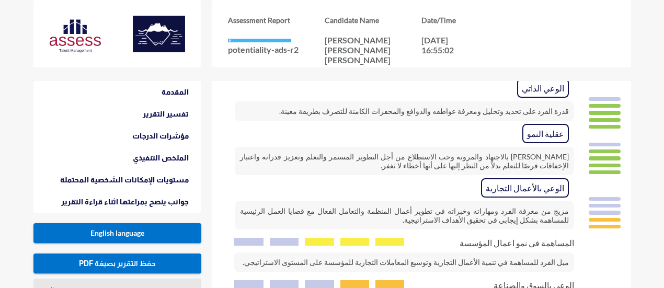
click at [562, 178] on span "الوعي بالأعمال التجارية" at bounding box center [525, 187] width 88 height 19
click at [507, 201] on p "مزيج من معرفة الفرد ومهاراته وخبراته في تطوير أعمال المنظمة والتعامل الفعال مع …" at bounding box center [404, 215] width 339 height 28
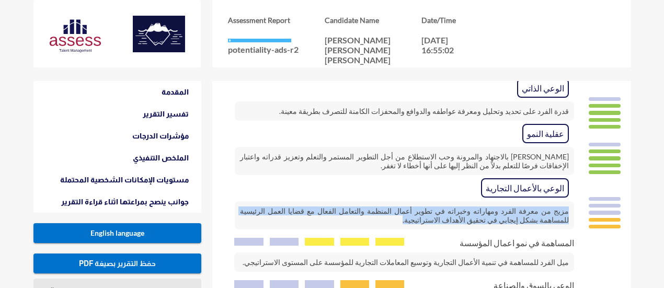
click at [507, 201] on p "مزيج من معرفة الفرد ومهاراته وخبراته في تطوير أعمال المنظمة والتعامل الفعال مع …" at bounding box center [404, 215] width 339 height 28
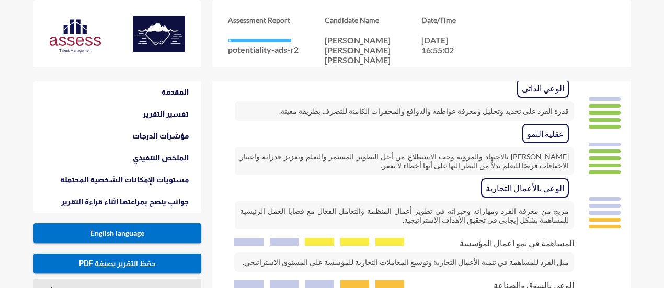
click at [568, 238] on span "المساهمة في نمو اعمال المؤسسة" at bounding box center [517, 243] width 115 height 10
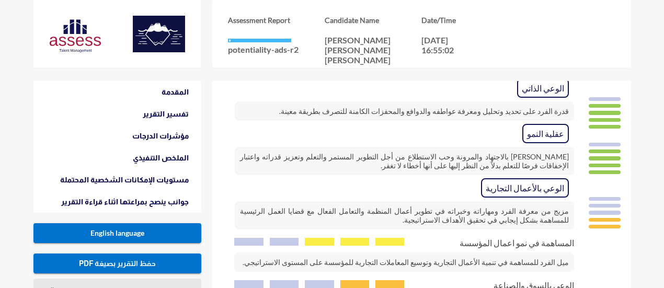
click at [548, 253] on p "ميل الفرد للمساهمة في تنمية الأعمال التجارية وتوسيع المعاملات التجارية للمؤسسة …" at bounding box center [404, 262] width 340 height 19
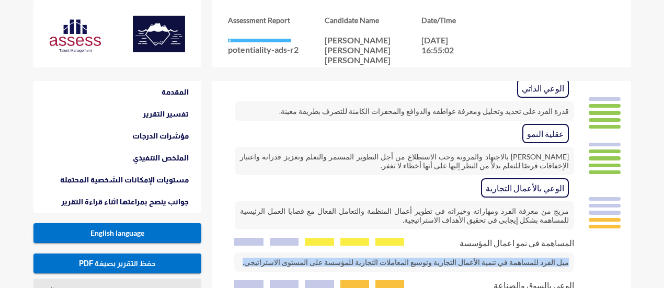
click at [548, 253] on p "ميل الفرد للمساهمة في تنمية الأعمال التجارية وتوسيع المعاملات التجارية للمؤسسة …" at bounding box center [404, 262] width 340 height 19
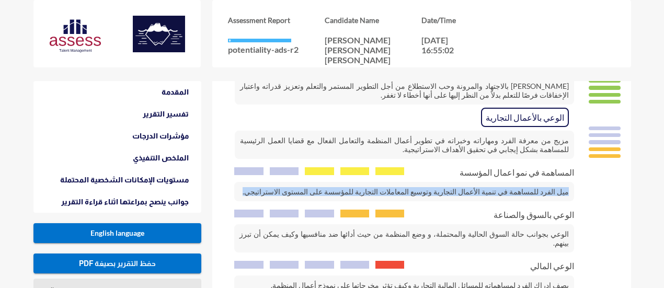
scroll to position [1589, 0]
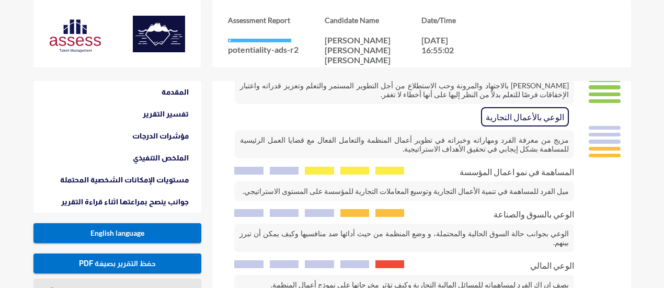
click at [566, 209] on span "الوعي بالسوق والصناعة" at bounding box center [534, 214] width 81 height 10
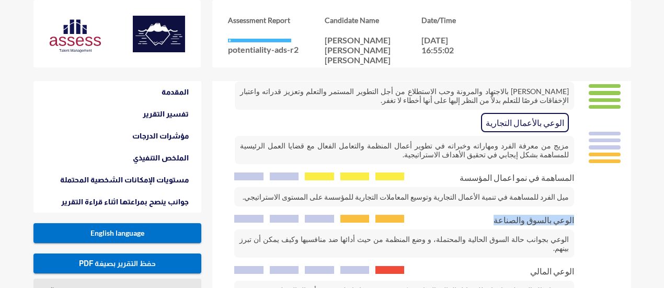
scroll to position [1585, 0]
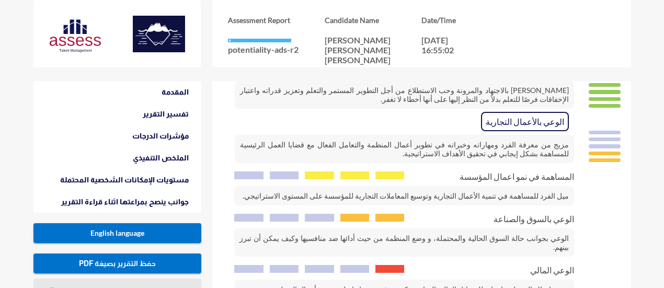
click at [539, 229] on p "الوعي بجوانب حالة السوق الحالية والمحتملة، و وضع المنظمة من حيث أدائها ضد منافس…" at bounding box center [404, 243] width 340 height 28
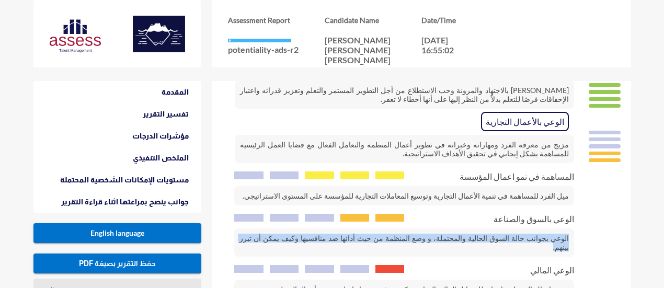
click at [539, 229] on p "الوعي بجوانب حالة السوق الحالية والمحتملة، و وضع المنظمة من حيث أدائها ضد منافس…" at bounding box center [404, 243] width 340 height 28
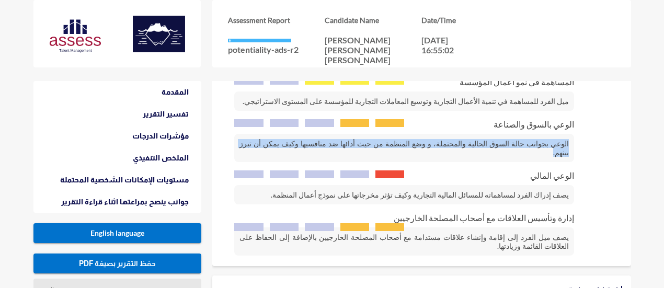
scroll to position [1681, 0]
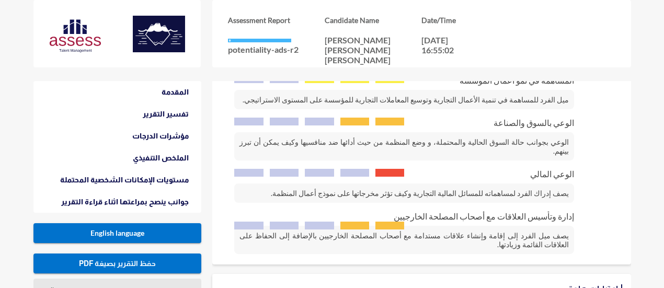
click at [573, 169] on span "الوعي المالي" at bounding box center [552, 174] width 44 height 10
click at [536, 184] on p "يصف إدراك الفرد لمساهماته للمسائل المالية التجارية وكيف تؤثر مخرجاتها على نموذج…" at bounding box center [404, 193] width 340 height 19
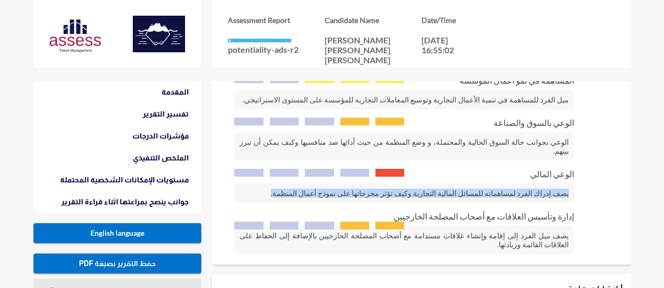
click at [536, 184] on p "يصف إدراك الفرد لمساهماته للمسائل المالية التجارية وكيف تؤثر مخرجاتها على نموذج…" at bounding box center [404, 193] width 340 height 19
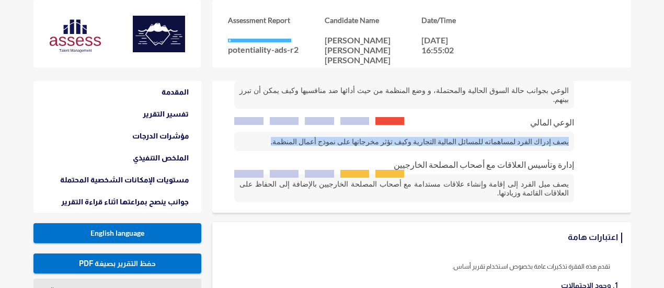
scroll to position [1733, 0]
click at [570, 113] on div "الوعي بالأعمال التجارية مزيج من معرفة الفرد ومهاراته وخبراته في تطوير أعمال الم…" at bounding box center [422, 81] width 398 height 242
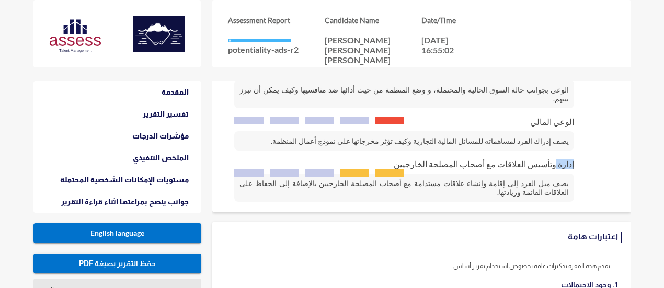
click at [570, 113] on div "الوعي بالأعمال التجارية مزيج من معرفة الفرد ومهاراته وخبراته في تطوير أعمال الم…" at bounding box center [422, 81] width 398 height 242
click at [511, 174] on p "يصف ميل الفرد إلى إقامة وإنشاء علاقات مستدامة مع أصحاب المصلحة الخارجيين بالإضا…" at bounding box center [404, 188] width 340 height 28
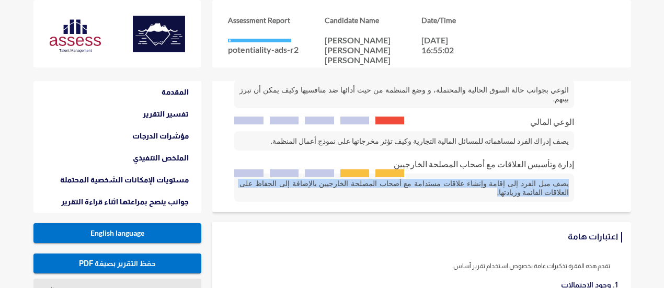
click at [511, 174] on p "يصف ميل الفرد إلى إقامة وإنشاء علاقات مستدامة مع أصحاب المصلحة الخارجيين بالإضا…" at bounding box center [404, 188] width 340 height 28
